Goal: Navigation & Orientation: Understand site structure

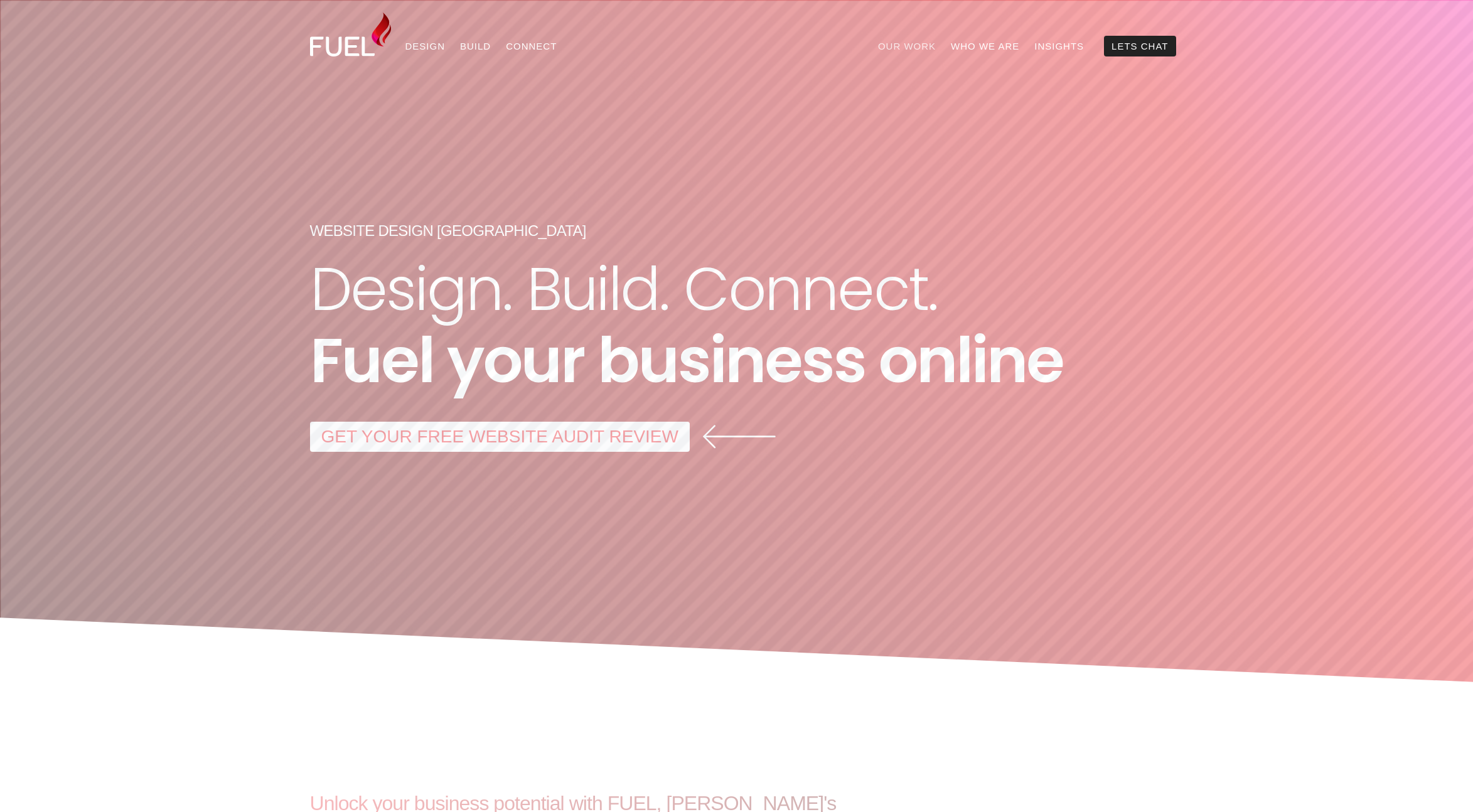
click at [912, 43] on link "Our Work" at bounding box center [907, 46] width 73 height 21
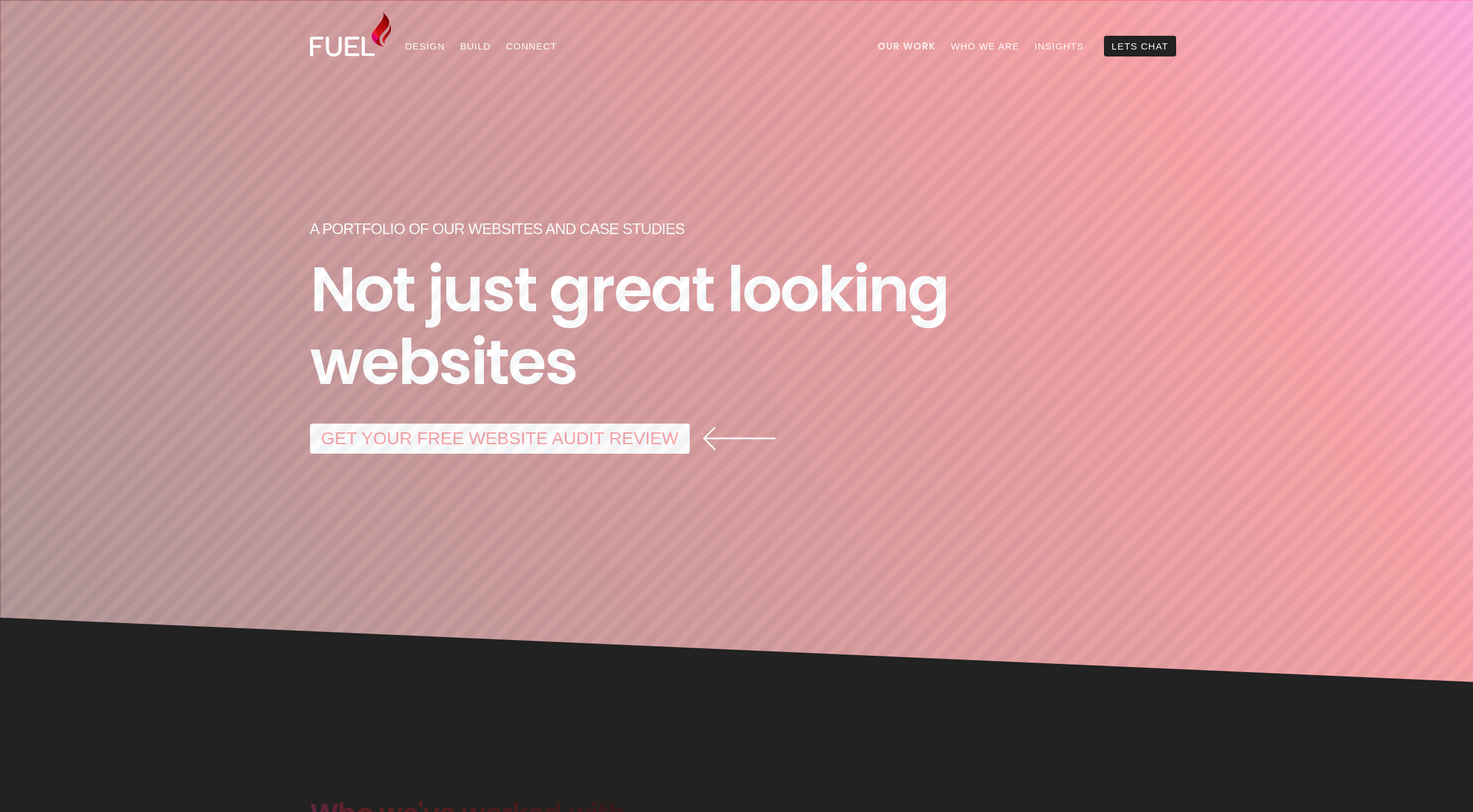
click at [912, 43] on link "Our Work" at bounding box center [906, 46] width 74 height 21
click at [969, 43] on link "Who We Are" at bounding box center [985, 46] width 84 height 21
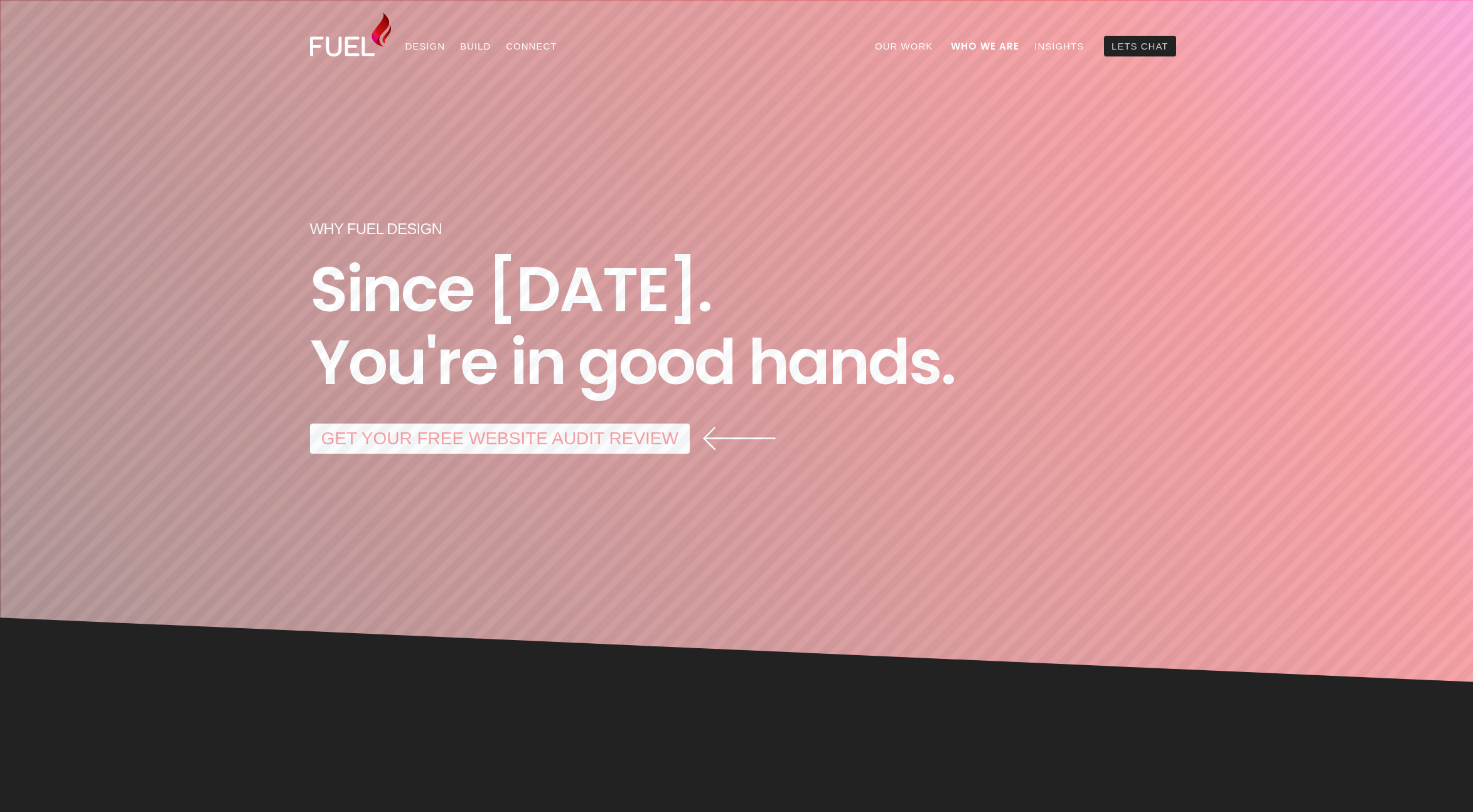
click at [1123, 46] on link "Lets Chat" at bounding box center [1140, 46] width 72 height 21
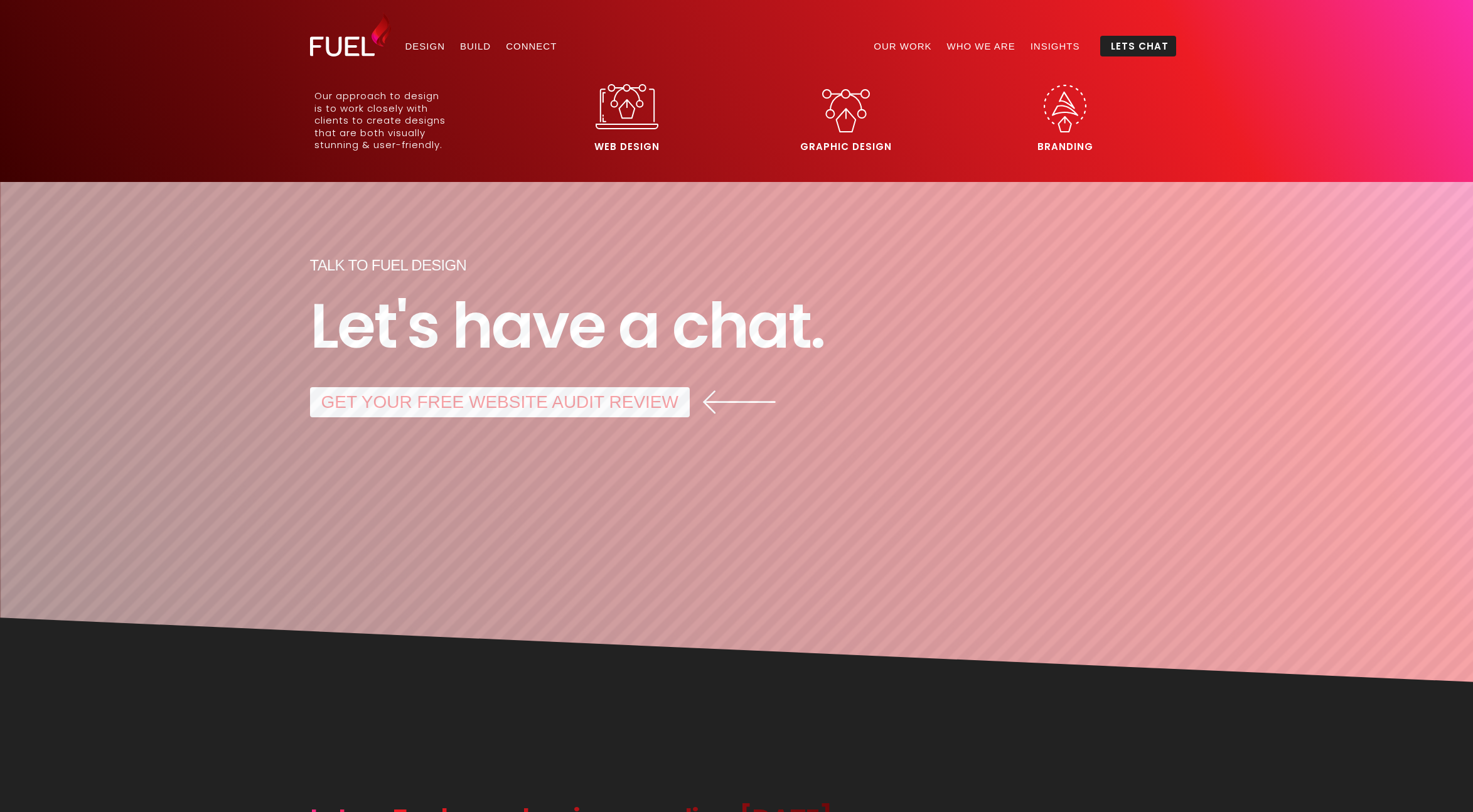
click at [621, 110] on img at bounding box center [627, 107] width 64 height 46
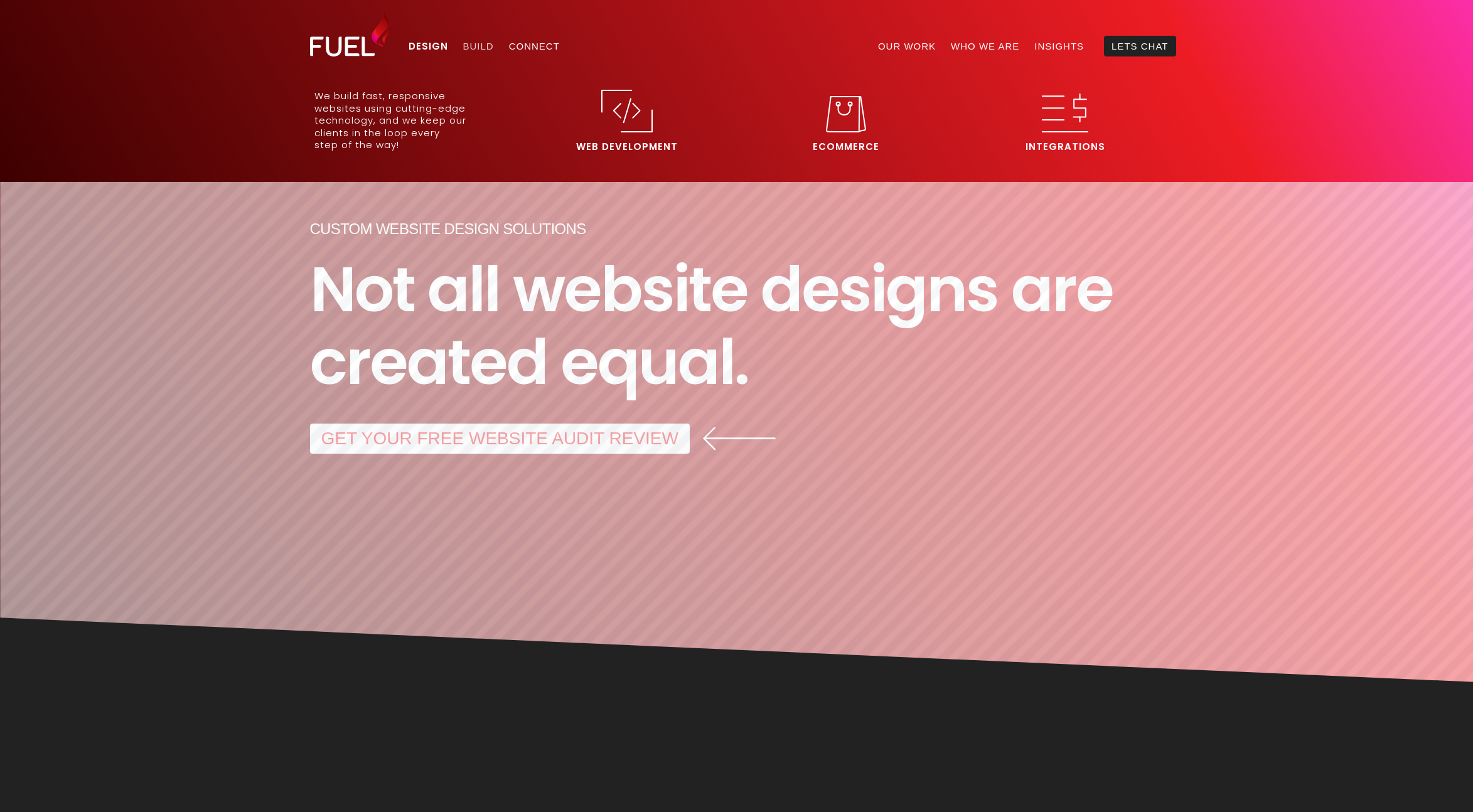
click at [474, 46] on link "Build" at bounding box center [478, 46] width 46 height 21
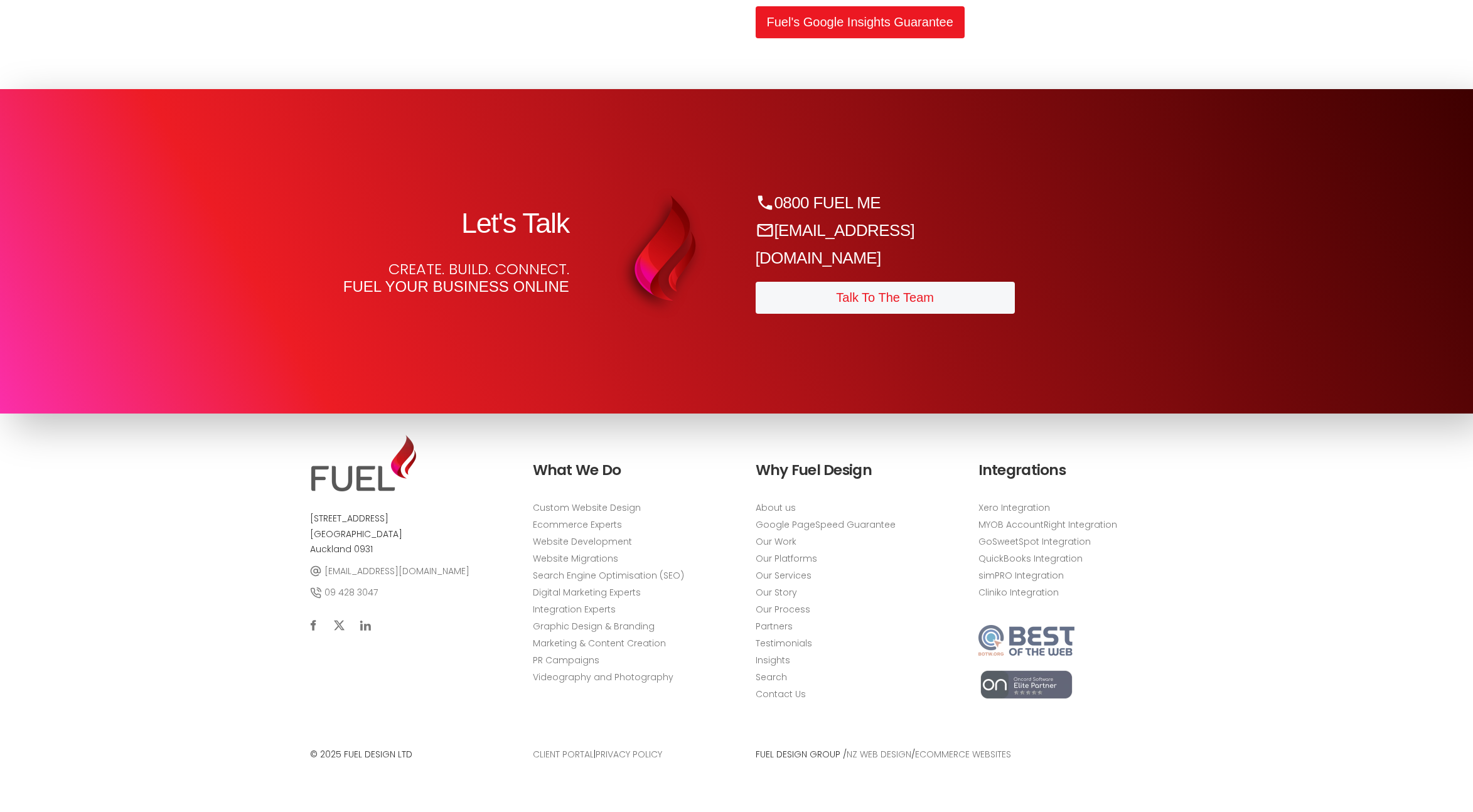
scroll to position [6145, 0]
